Goal: Transaction & Acquisition: Purchase product/service

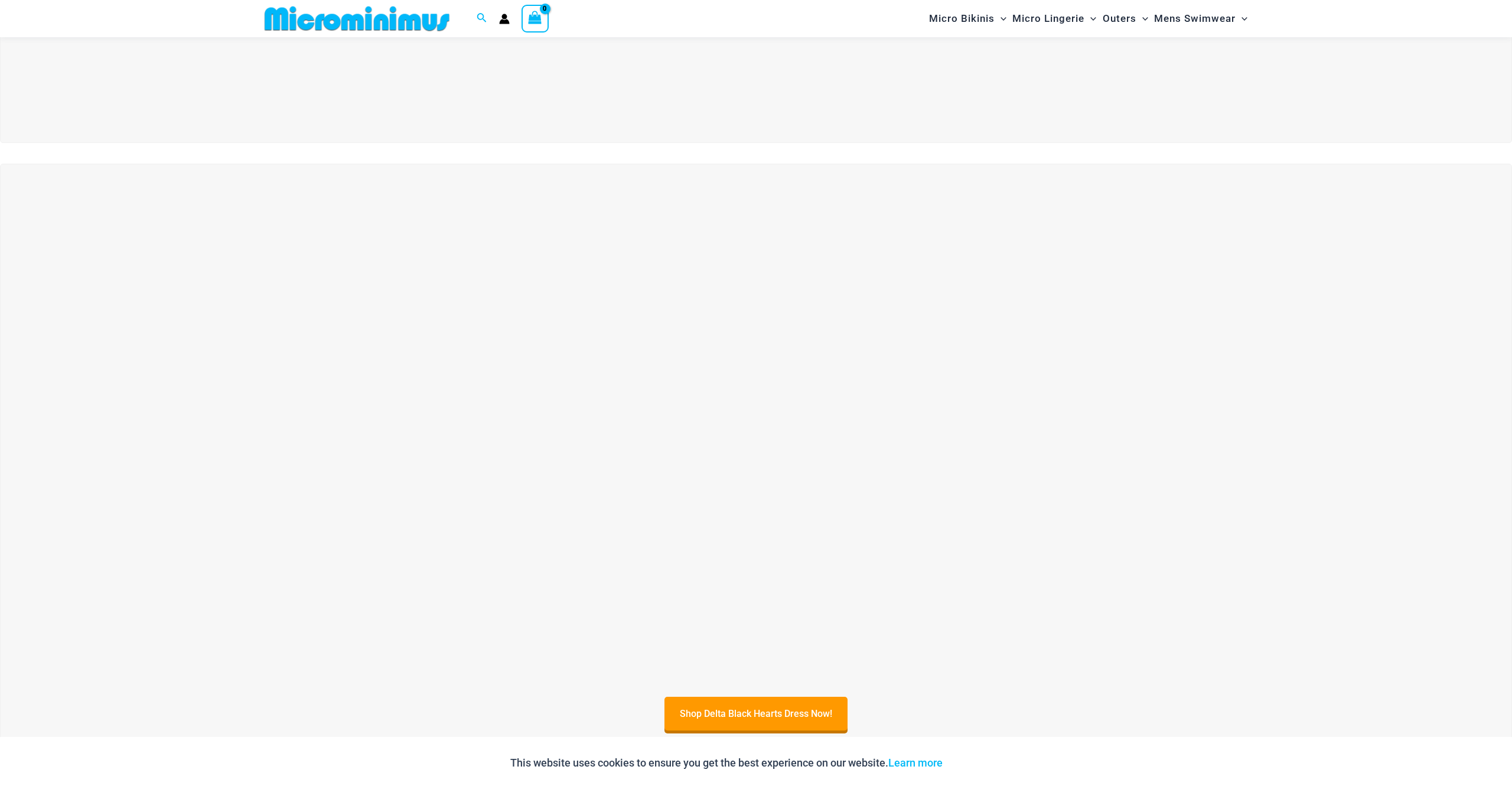
scroll to position [468, 0]
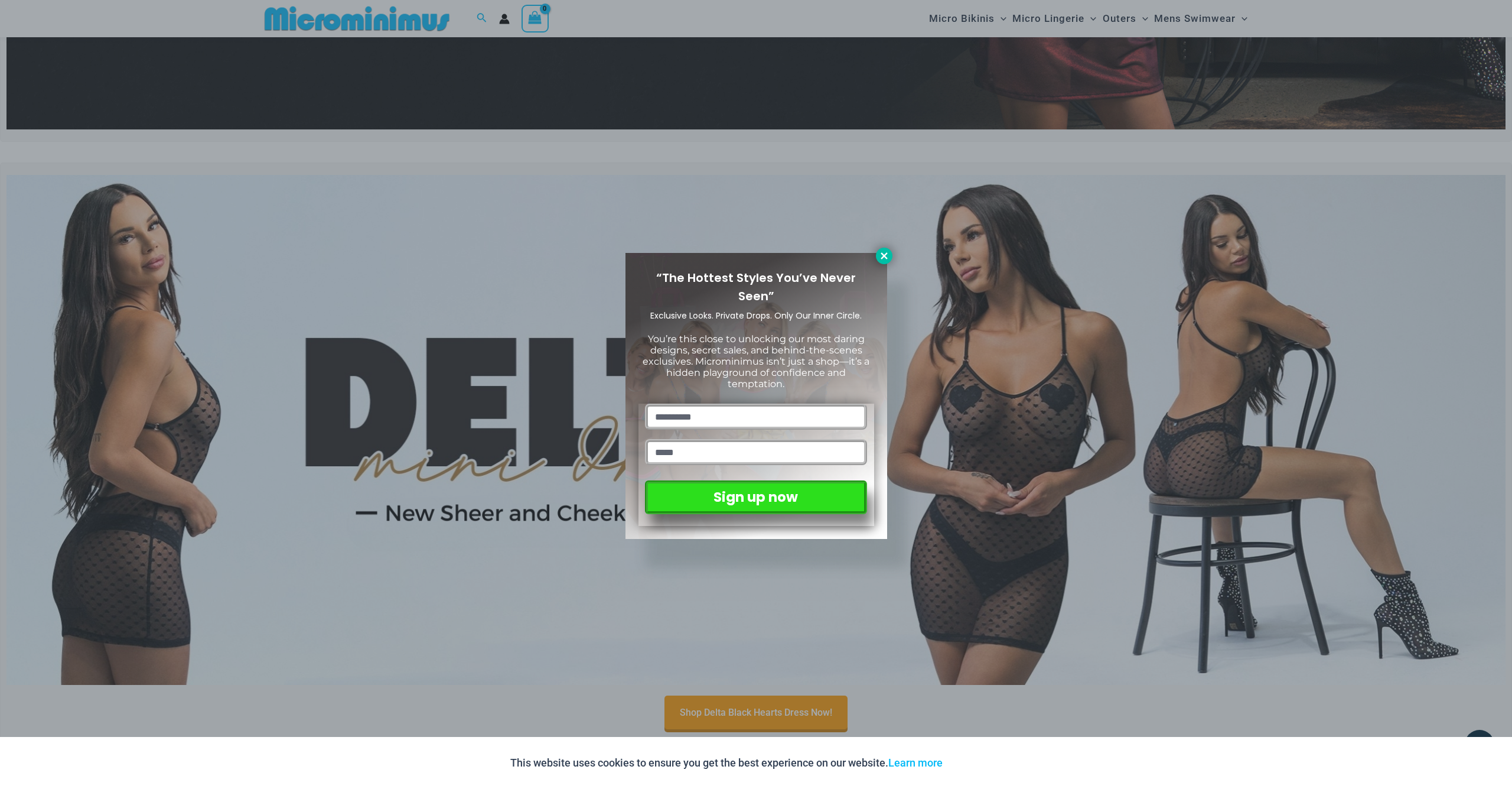
click at [883, 257] on icon at bounding box center [884, 256] width 11 height 11
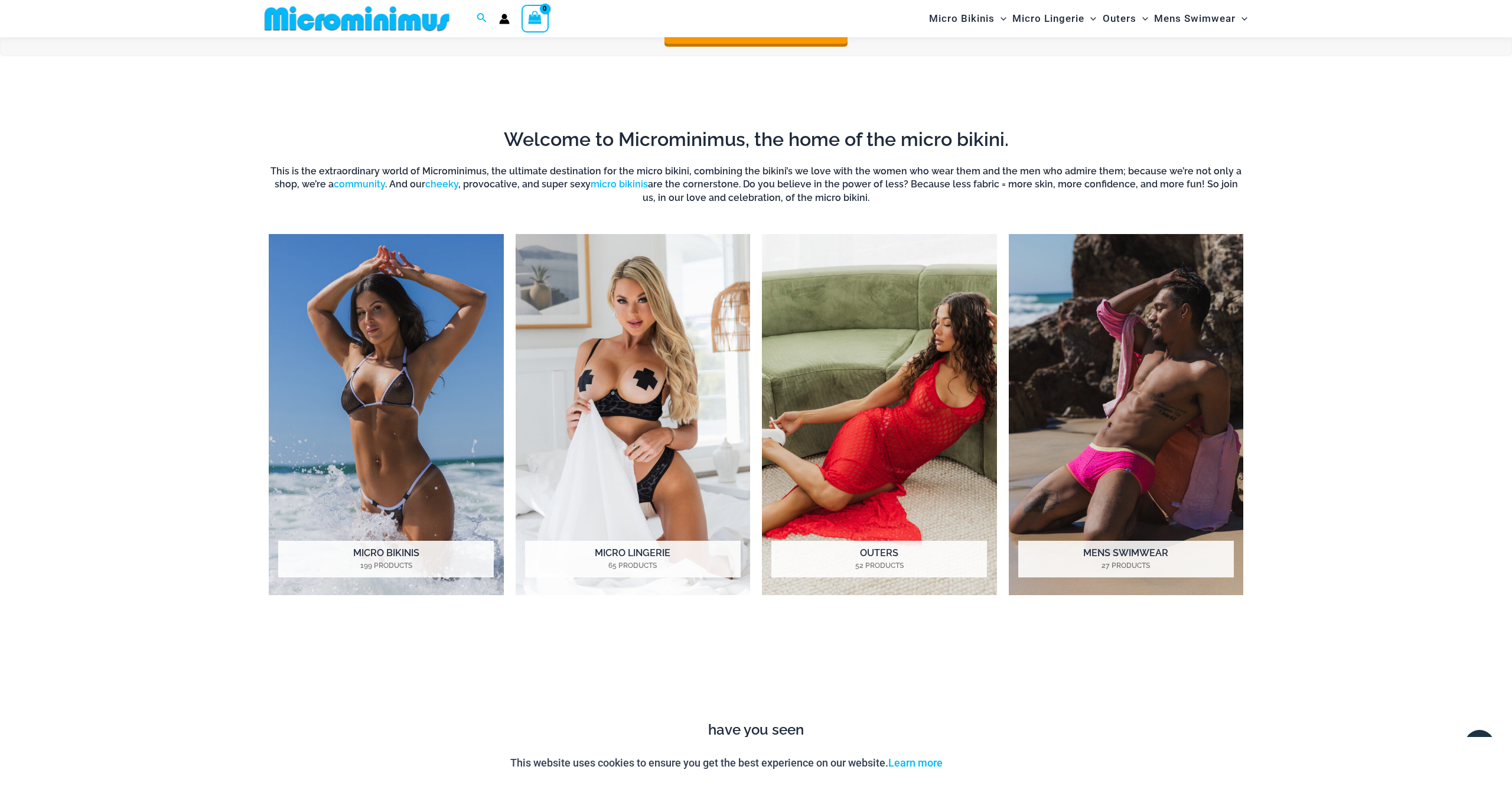
scroll to position [1156, 0]
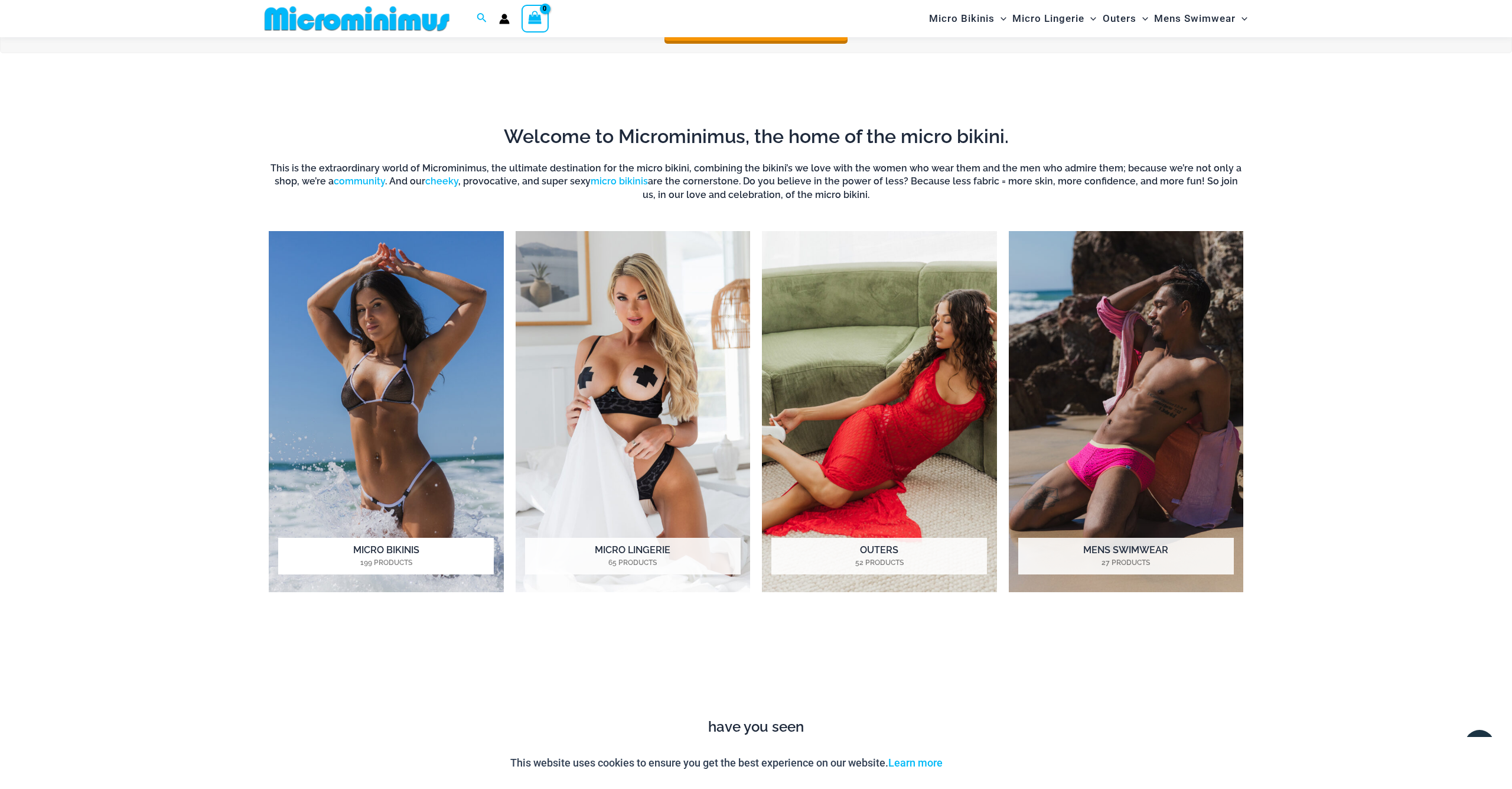
click at [381, 499] on img "Visit product category Micro Bikinis" at bounding box center [386, 412] width 235 height 361
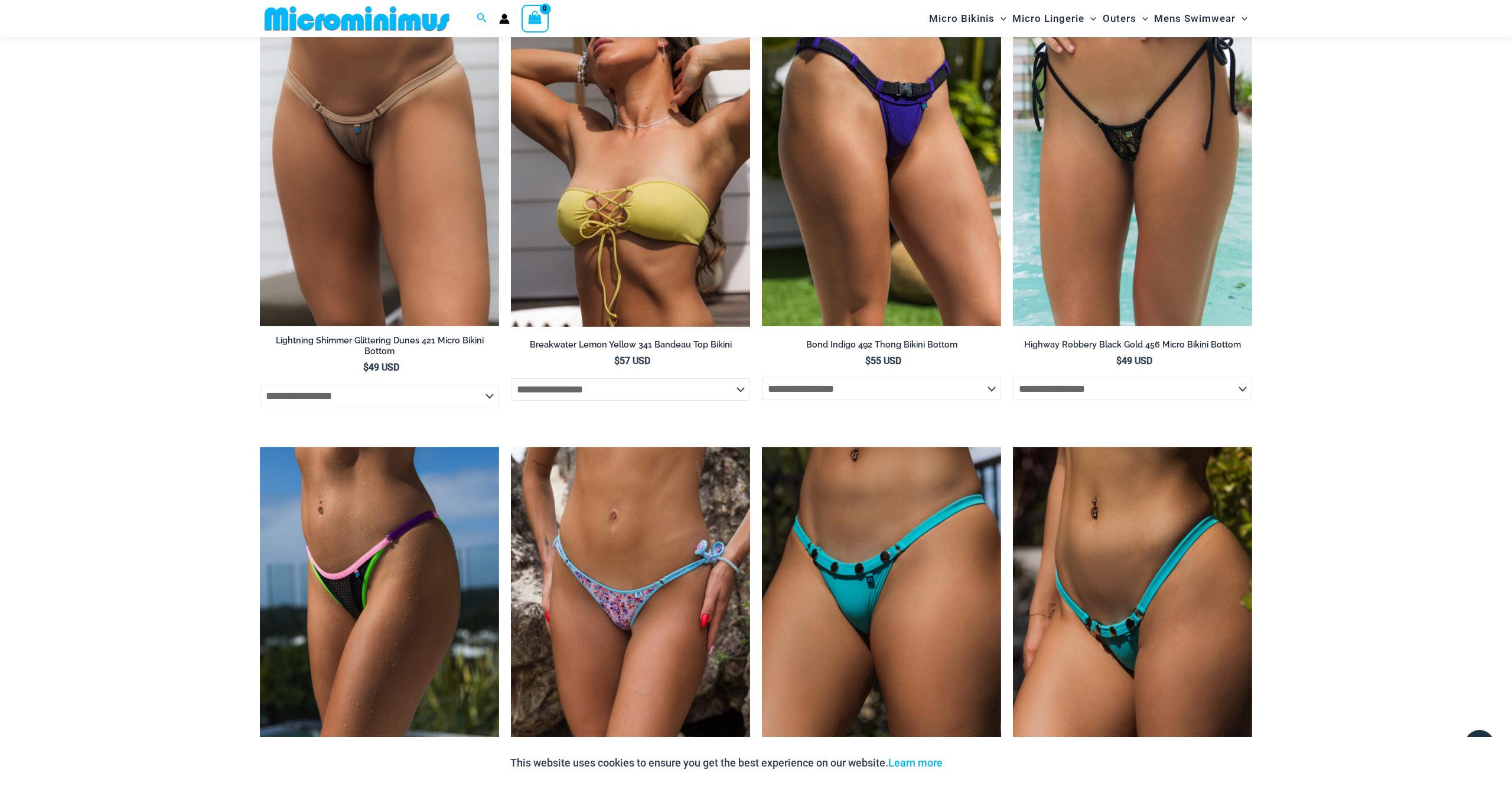
scroll to position [3450, 0]
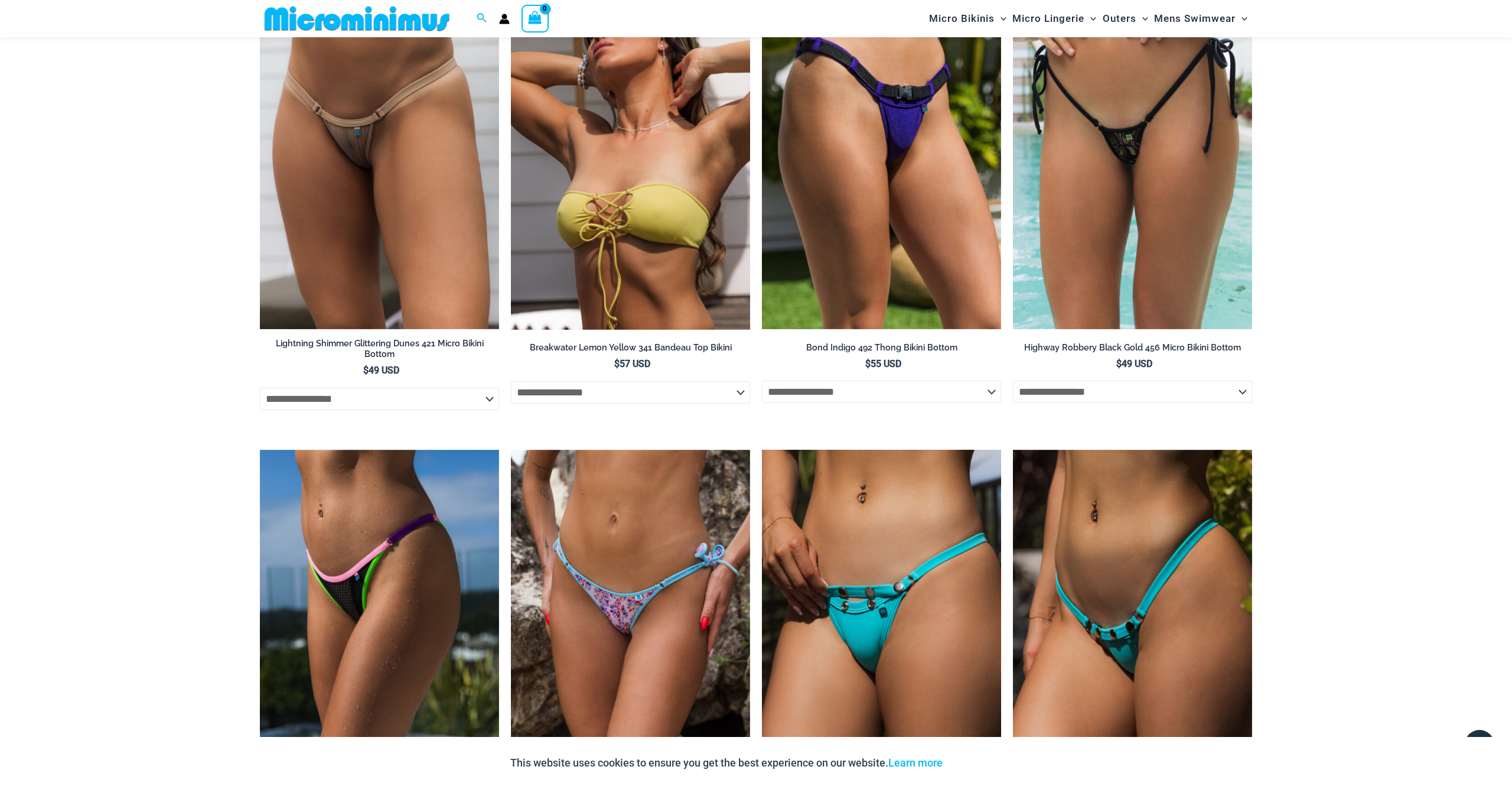
click at [864, 618] on img at bounding box center [882, 629] width 239 height 359
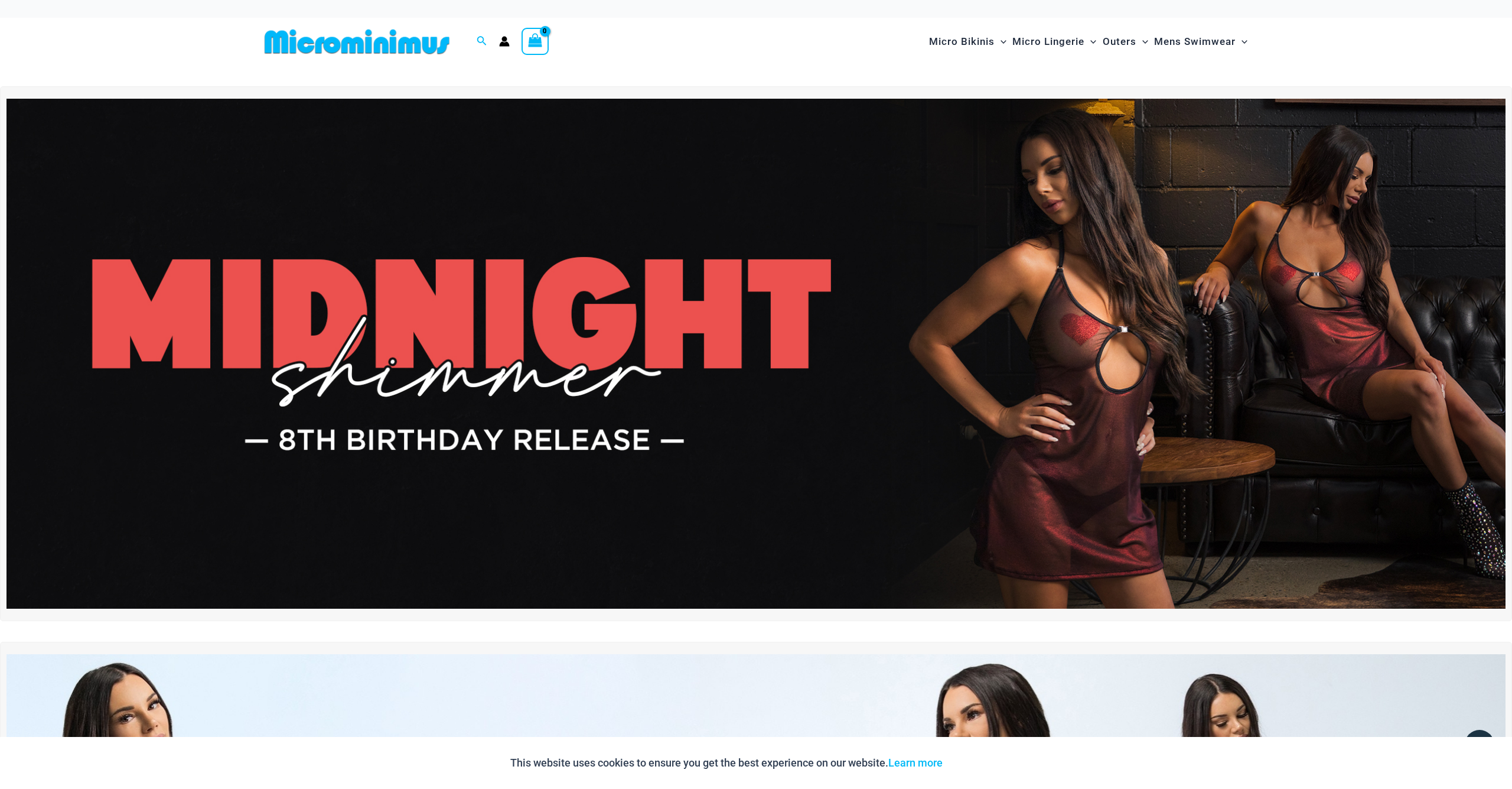
scroll to position [0, 0]
click at [347, 44] on img at bounding box center [357, 42] width 194 height 27
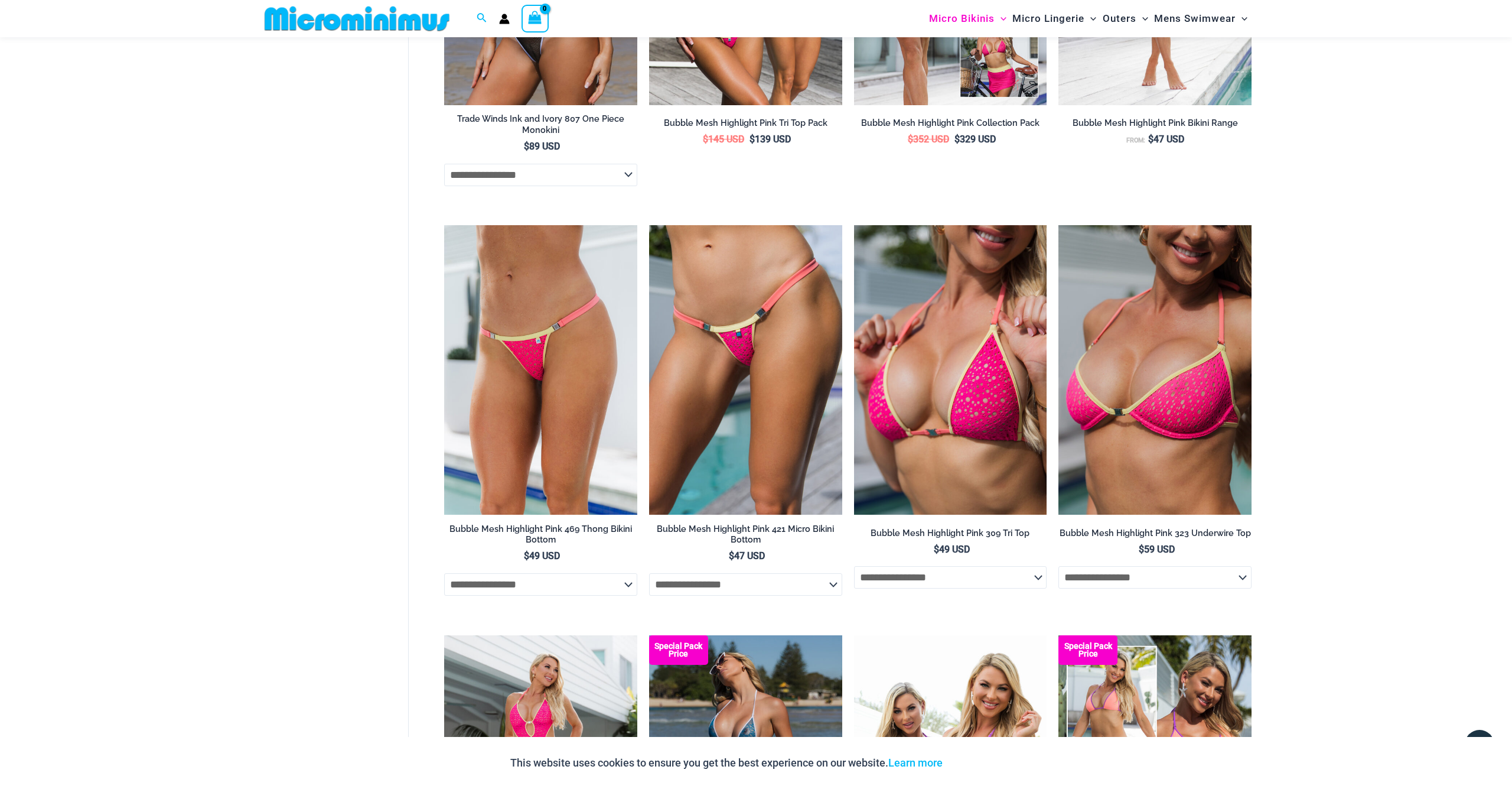
scroll to position [2638, 0]
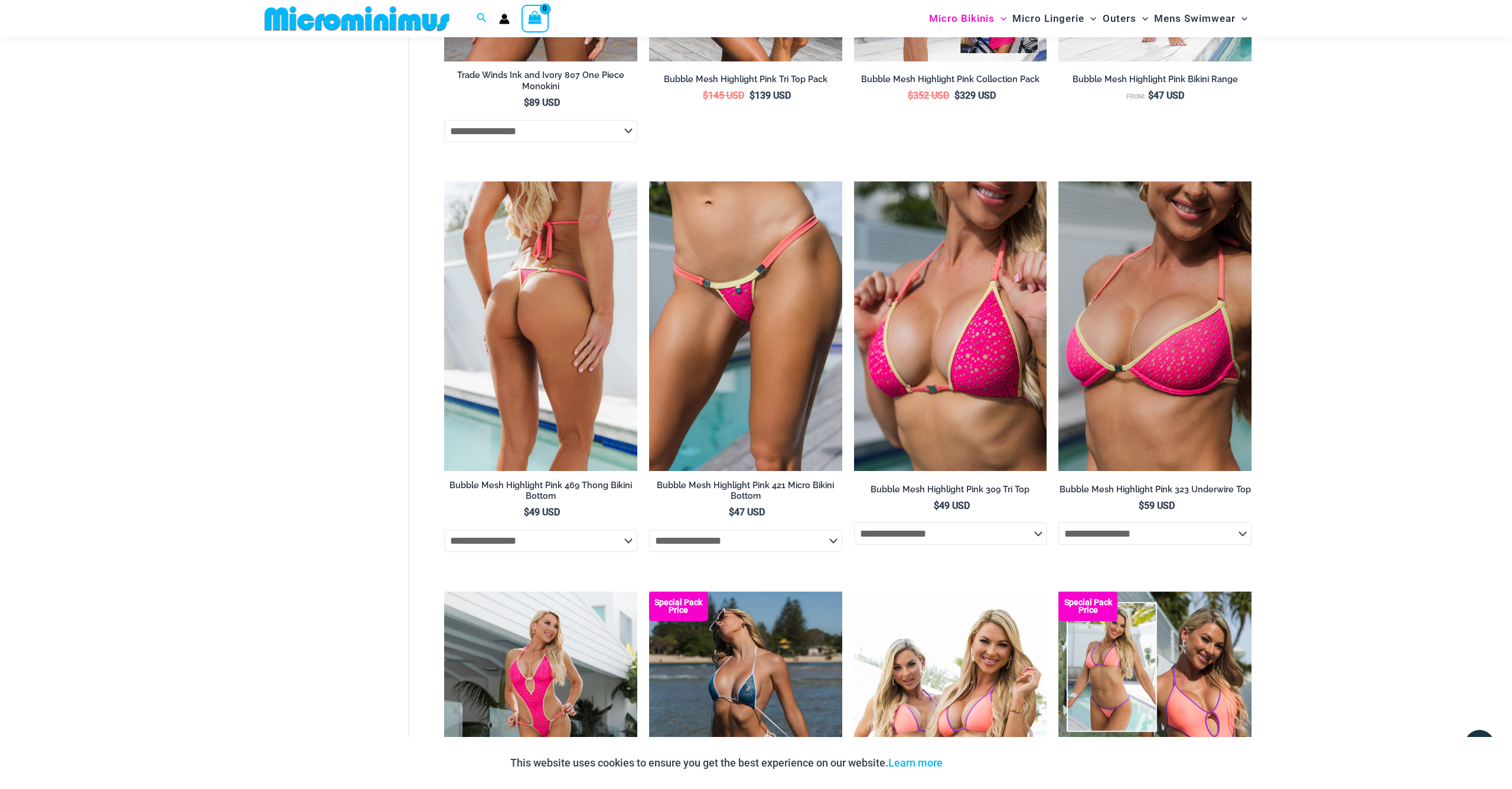
click at [519, 324] on img at bounding box center [541, 326] width 193 height 290
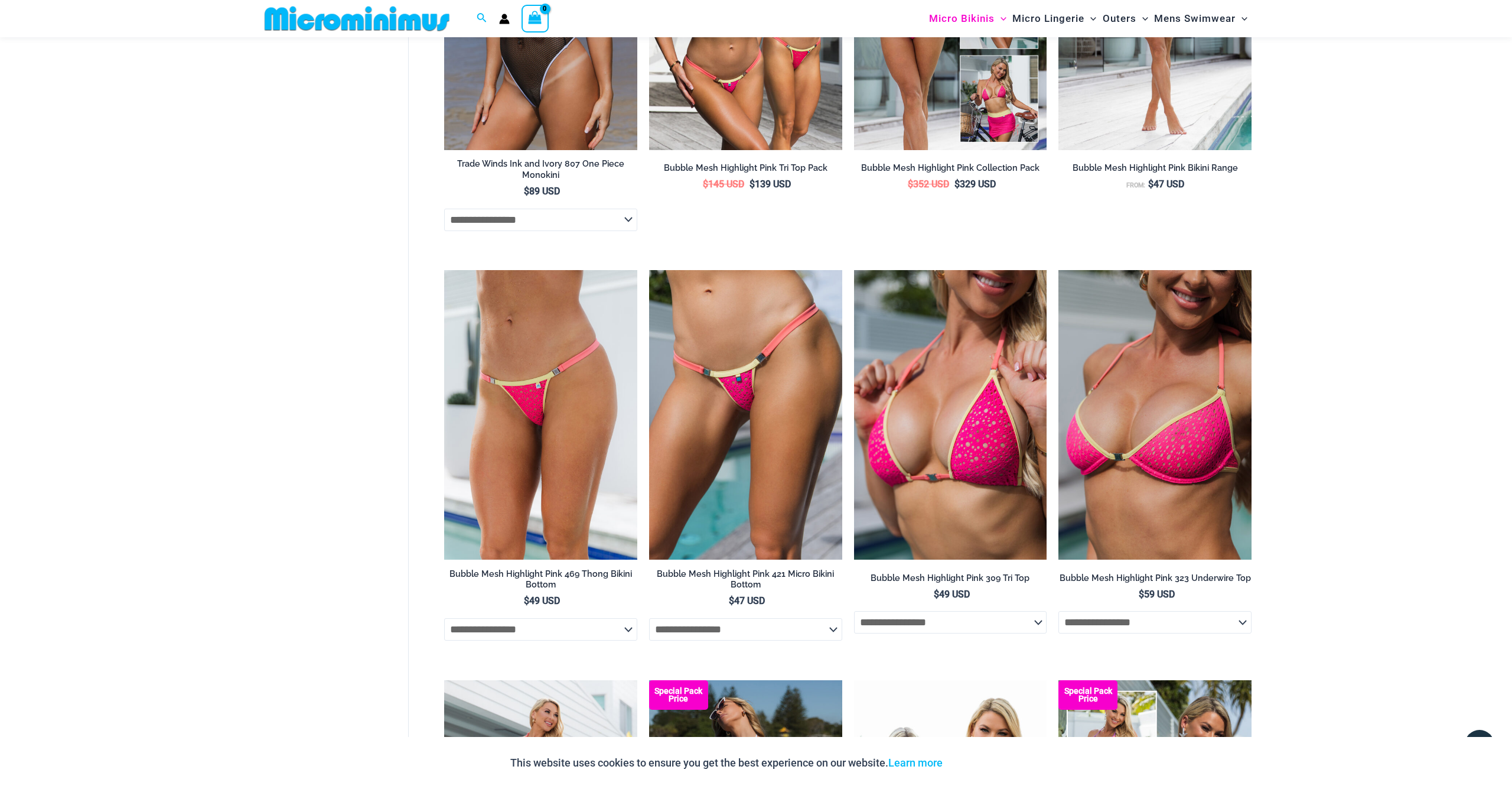
scroll to position [2550, 0]
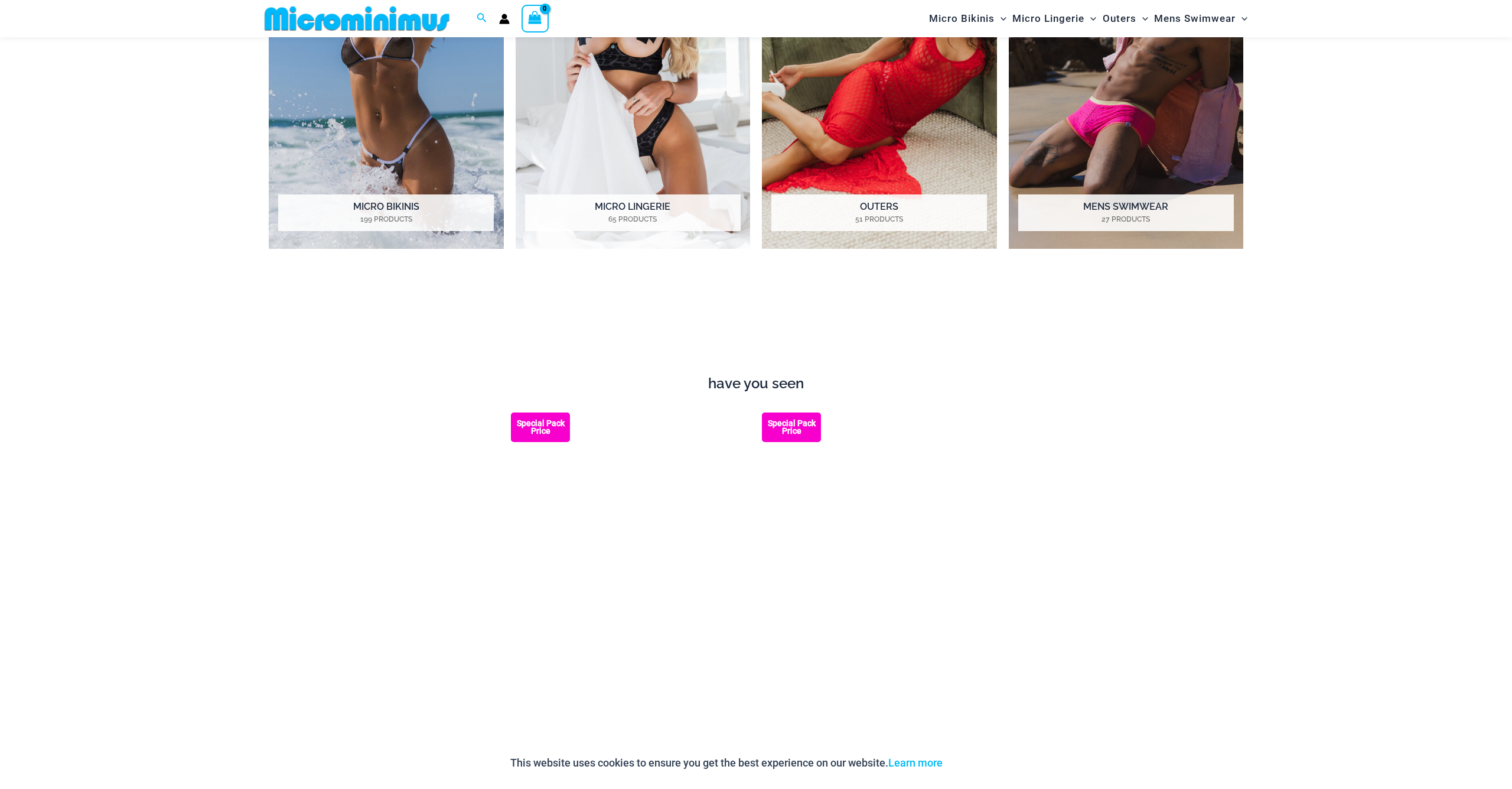
scroll to position [1504, 0]
